Goal: Check status: Check status

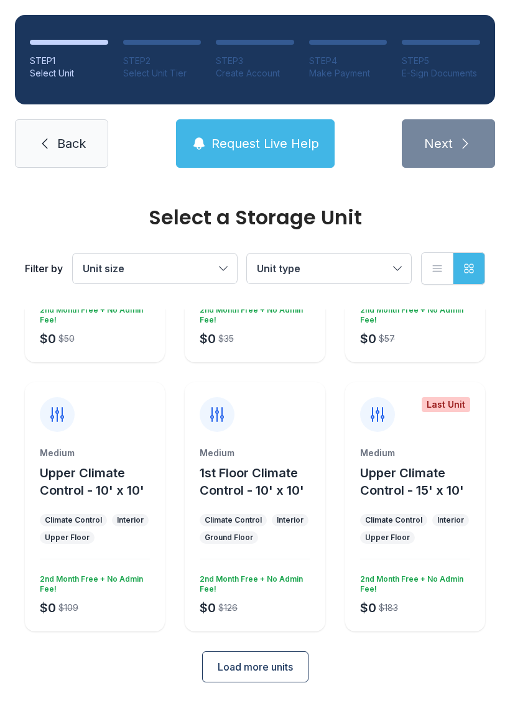
scroll to position [198, 0]
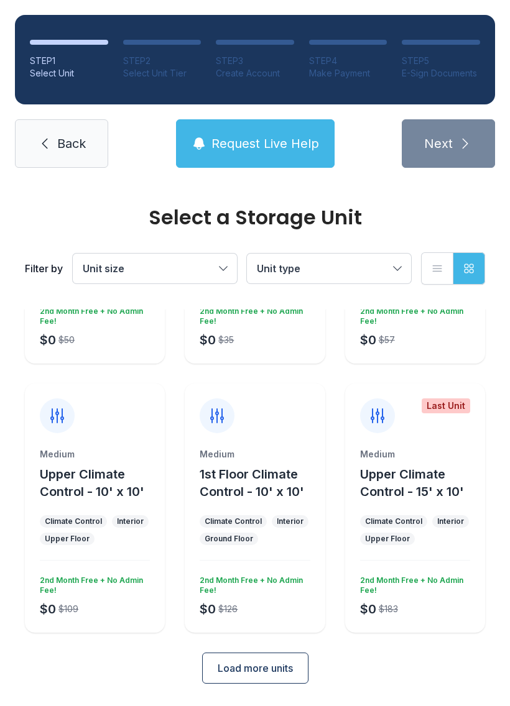
click at [254, 560] on div "Medium 1st Floor Climate Control - 10' x 10' Climate Control Interior Ground Fl…" at bounding box center [255, 540] width 140 height 185
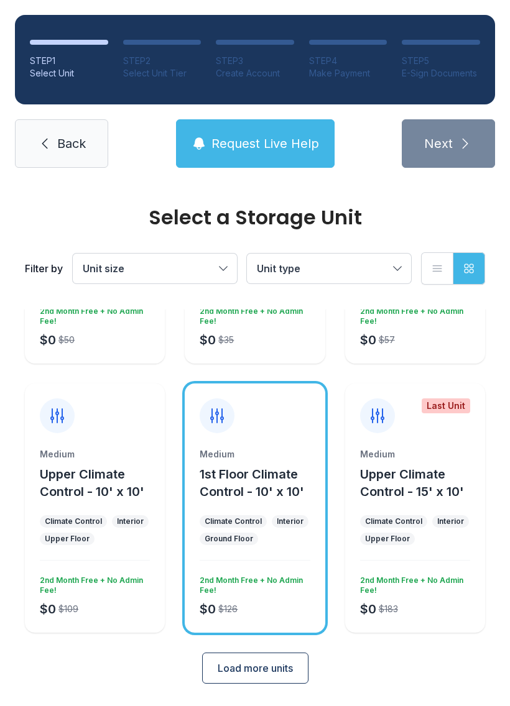
click at [276, 672] on span "Load more units" at bounding box center [255, 668] width 75 height 15
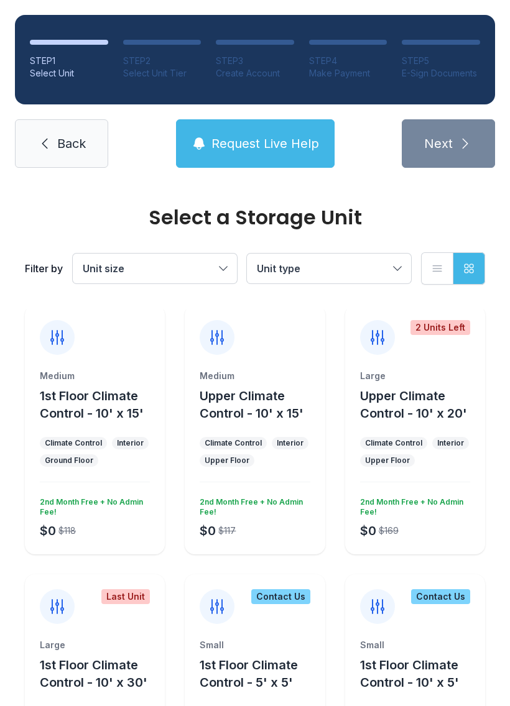
scroll to position [543, 0]
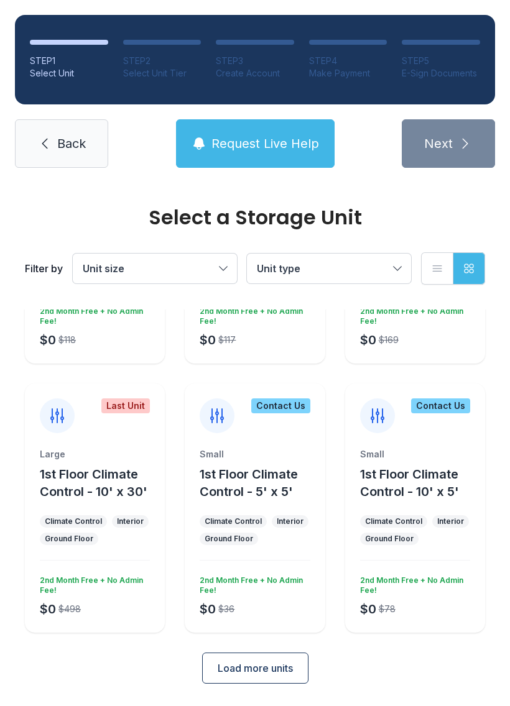
click at [275, 678] on button "Load more units" at bounding box center [255, 668] width 106 height 31
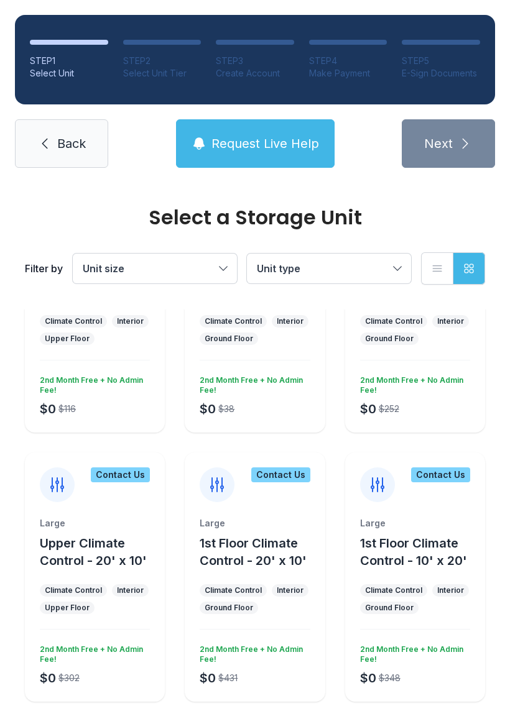
scroll to position [1206, 0]
click at [403, 270] on button "Unit type" at bounding box center [329, 269] width 164 height 30
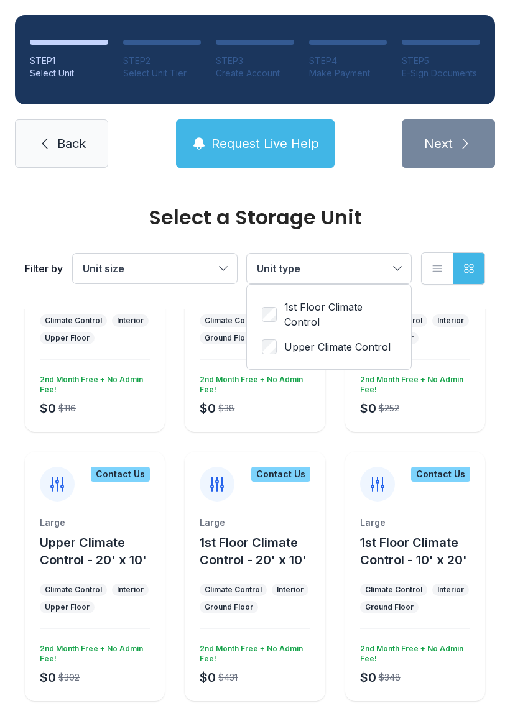
click at [224, 270] on button "Unit size" at bounding box center [155, 269] width 164 height 30
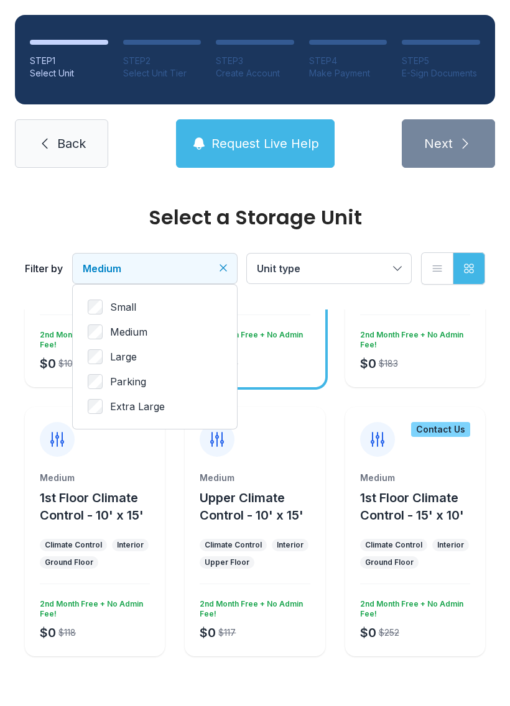
scroll to position [147, 0]
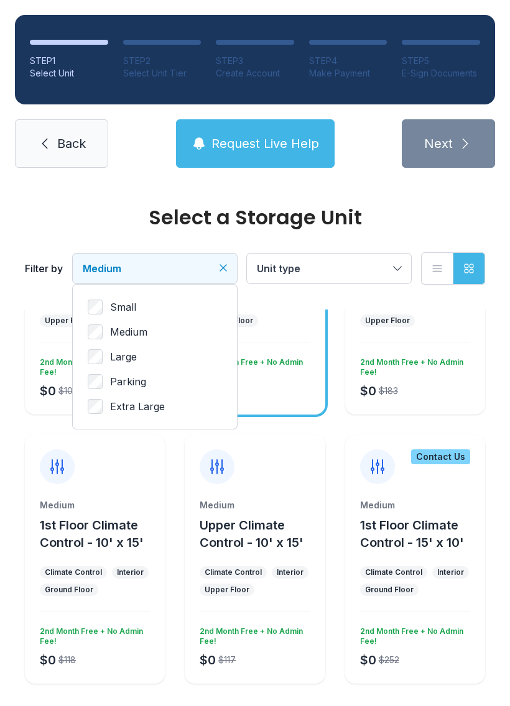
click at [376, 280] on button "Unit type" at bounding box center [329, 269] width 164 height 30
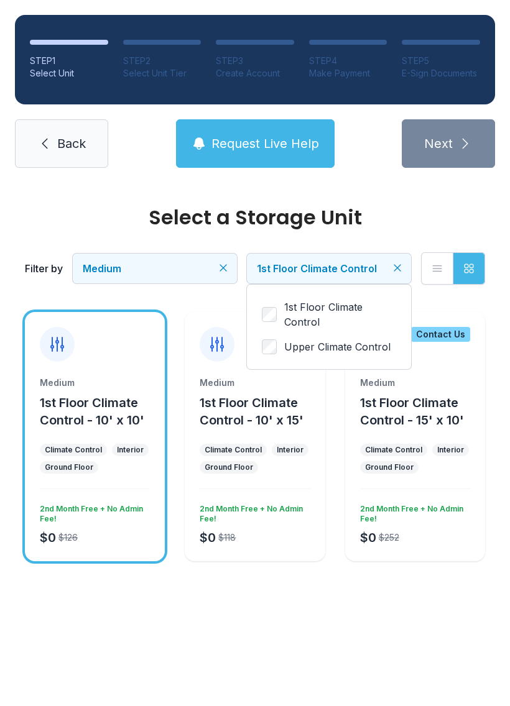
scroll to position [0, 0]
click at [257, 441] on div "Medium 1st Floor Climate Control - 10' x 15' Climate Control Interior Ground Fl…" at bounding box center [255, 469] width 140 height 185
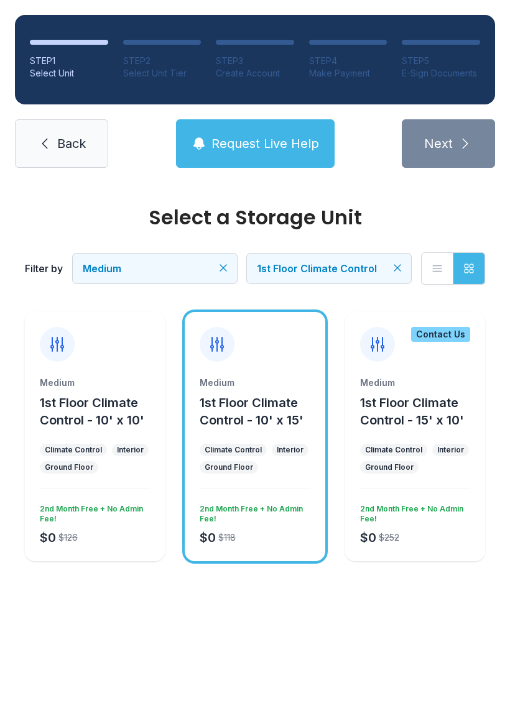
click at [290, 413] on span "1st Floor Climate Control - 10' x 15'" at bounding box center [252, 411] width 104 height 32
click at [224, 343] on icon at bounding box center [217, 345] width 20 height 20
click at [216, 354] on icon at bounding box center [217, 345] width 20 height 20
click at [285, 477] on div "Medium 1st Floor Climate Control - 10' x 15' Climate Control Interior Ground Fl…" at bounding box center [255, 469] width 140 height 185
click at [254, 372] on div "Medium 1st Floor Climate Control - 10' x 15' Climate Control Interior Ground Fl…" at bounding box center [255, 436] width 140 height 249
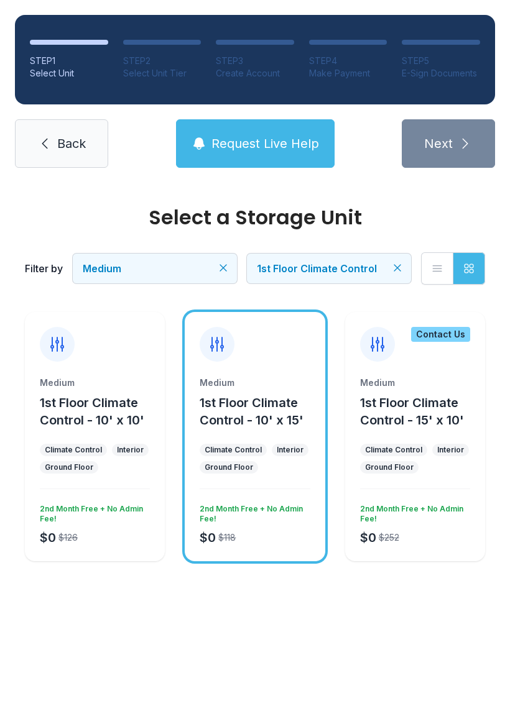
click at [274, 389] on div "Medium 1st Floor Climate Control - 10' x 15'" at bounding box center [255, 403] width 110 height 52
click at [279, 487] on div "Medium 1st Floor Climate Control - 10' x 15' Climate Control Interior Ground Fl…" at bounding box center [255, 469] width 140 height 185
click at [285, 496] on div "Medium 1st Floor Climate Control - 10' x 15' Climate Control Interior Ground Fl…" at bounding box center [255, 469] width 140 height 185
click at [287, 482] on div "Medium 1st Floor Climate Control - 10' x 15' Climate Control Interior Ground Fl…" at bounding box center [255, 469] width 140 height 185
click at [279, 476] on div "Medium 1st Floor Climate Control - 10' x 15' Climate Control Interior Ground Fl…" at bounding box center [255, 469] width 140 height 185
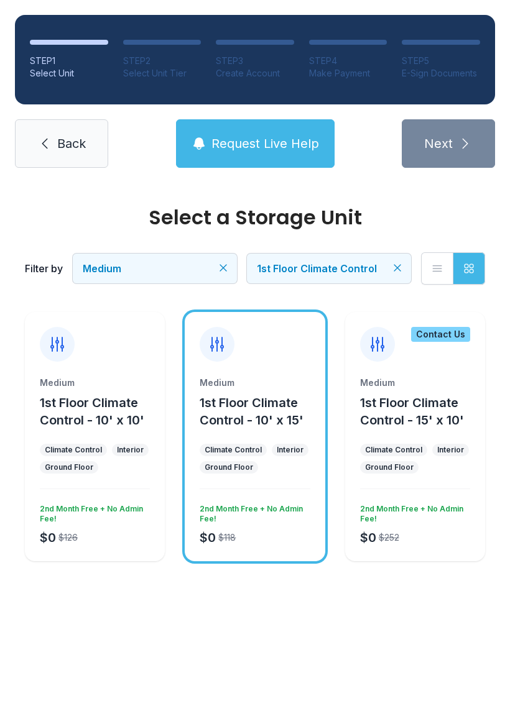
click at [289, 478] on div "Medium 1st Floor Climate Control - 10' x 15' Climate Control Interior Ground Fl…" at bounding box center [255, 469] width 140 height 185
click at [323, 543] on div "Medium 1st Floor Climate Control - 10' x 15' Climate Control Interior Ground Fl…" at bounding box center [255, 469] width 140 height 185
click at [259, 523] on div "2nd Month Free + No Admin Fee!" at bounding box center [252, 511] width 115 height 25
click at [261, 471] on ul "Climate Control Interior Ground Floor" at bounding box center [255, 459] width 110 height 30
click at [118, 653] on main "Select a Storage Unit Filter by Medium 1st Floor Climate Control List view Grid…" at bounding box center [255, 445] width 510 height 524
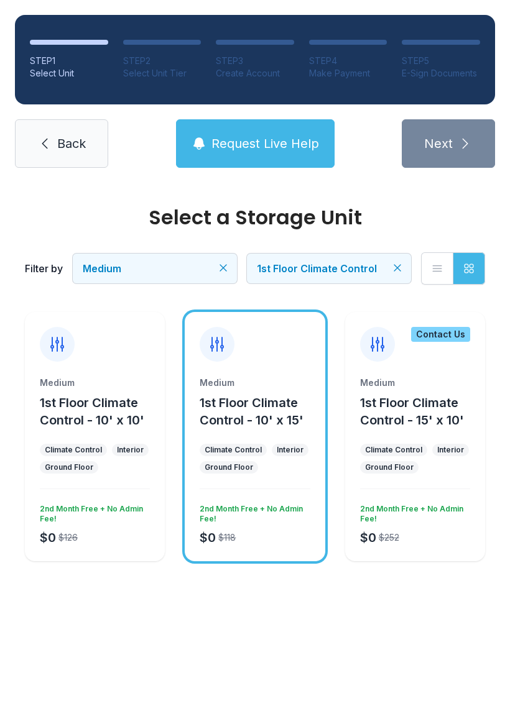
click at [49, 166] on link "Back" at bounding box center [61, 143] width 93 height 48
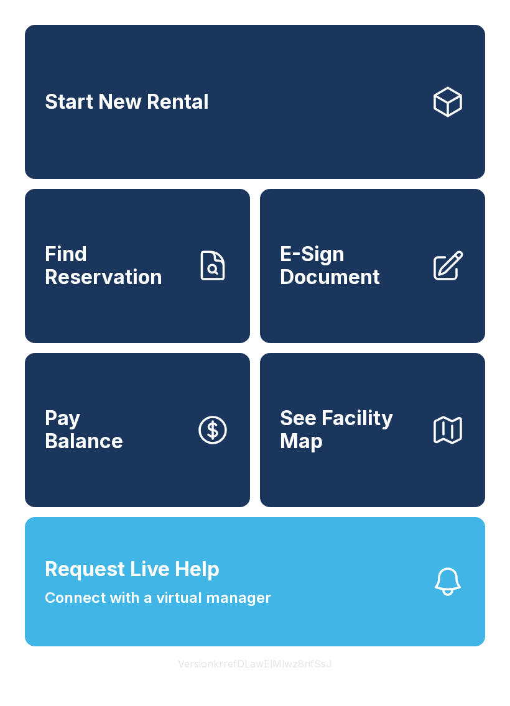
click at [67, 312] on link "Find Reservation" at bounding box center [137, 266] width 225 height 154
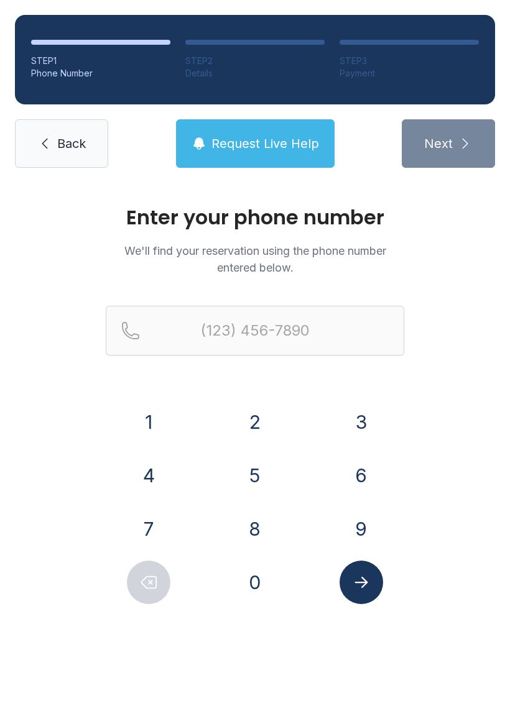
click at [366, 500] on div "1 2 3 4 5 6 7 8 9 0" at bounding box center [255, 502] width 298 height 204
click at [335, 540] on div "9" at bounding box center [361, 529] width 86 height 44
click at [302, 518] on div "1 2 3 4 5 6 7 8 9 0" at bounding box center [255, 502] width 298 height 204
click at [330, 509] on div "9" at bounding box center [361, 529] width 86 height 44
click at [257, 343] on input "Reservation phone number" at bounding box center [255, 331] width 298 height 50
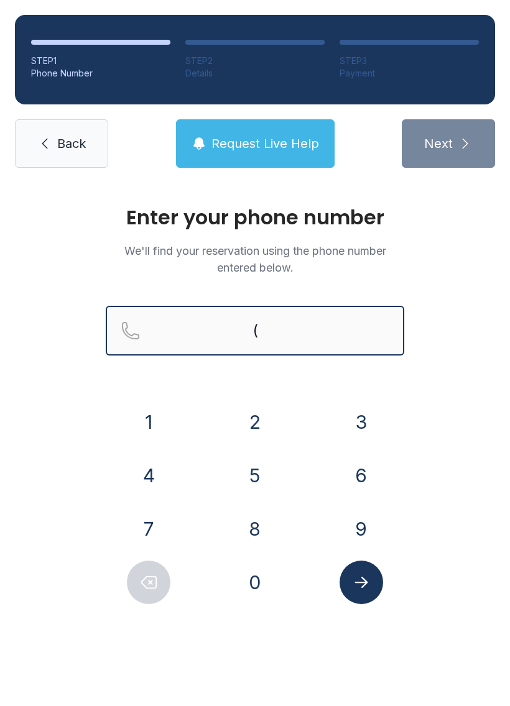
click at [257, 342] on input "(" at bounding box center [255, 331] width 298 height 50
type input "("
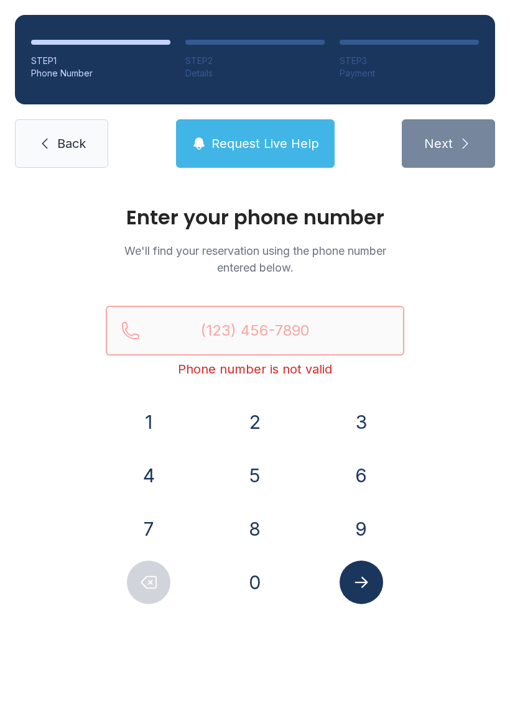
click at [312, 327] on input "Reservation phone number" at bounding box center [255, 331] width 298 height 50
type input "("
click at [285, 327] on input "Reservation phone number" at bounding box center [255, 331] width 298 height 50
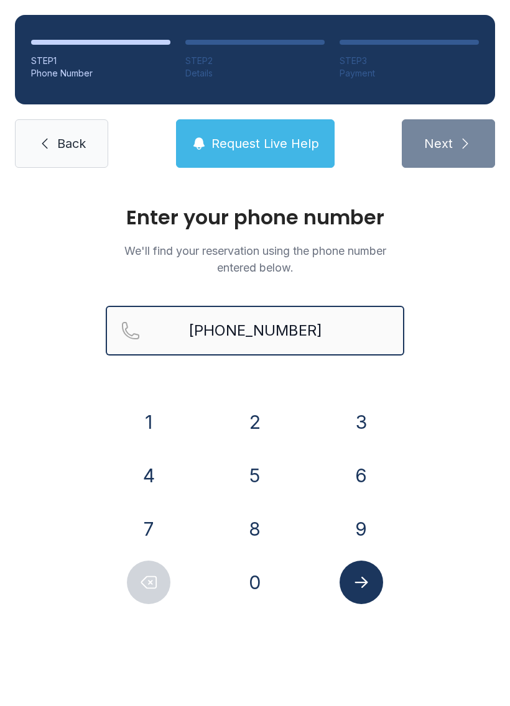
type input "[PHONE_NUMBER]"
